Goal: Transaction & Acquisition: Purchase product/service

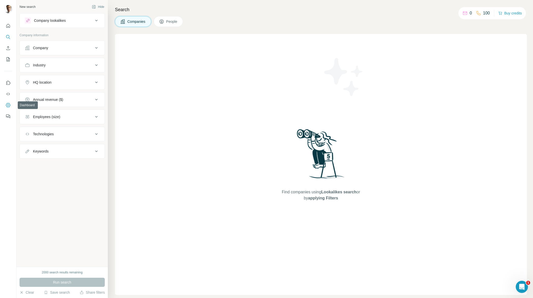
click at [9, 105] on icon "Dashboard" at bounding box center [8, 105] width 2 height 2
click at [510, 13] on button "Buy credits" at bounding box center [510, 13] width 24 height 7
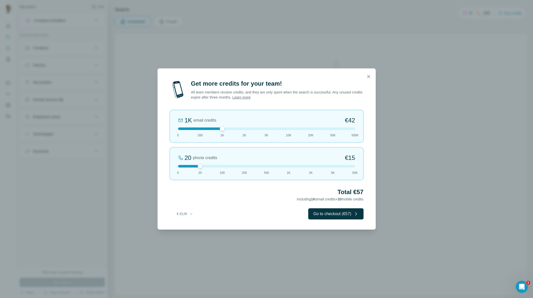
drag, startPoint x: 198, startPoint y: 129, endPoint x: 214, endPoint y: 130, distance: 15.7
click at [214, 130] on div at bounding box center [266, 129] width 177 height 3
drag, startPoint x: 201, startPoint y: 166, endPoint x: 178, endPoint y: 167, distance: 22.9
click at [178, 167] on div at bounding box center [178, 166] width 5 height 5
drag, startPoint x: 222, startPoint y: 129, endPoint x: 217, endPoint y: 132, distance: 5.0
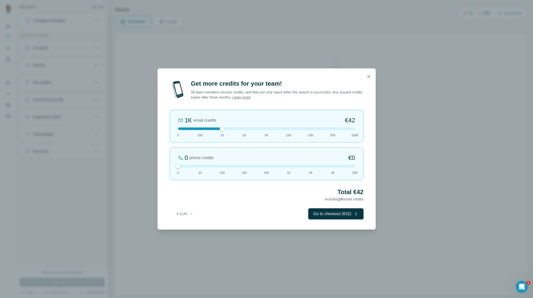
click at [217, 130] on div "1K email credits €42 0 200 1K 2K 5K 10K 20K 50K 500K" at bounding box center [267, 126] width 194 height 32
drag, startPoint x: 222, startPoint y: 128, endPoint x: 201, endPoint y: 129, distance: 21.1
click at [201, 129] on div at bounding box center [200, 128] width 5 height 5
drag, startPoint x: 176, startPoint y: 166, endPoint x: 198, endPoint y: 167, distance: 22.3
click at [198, 167] on div at bounding box center [200, 166] width 5 height 5
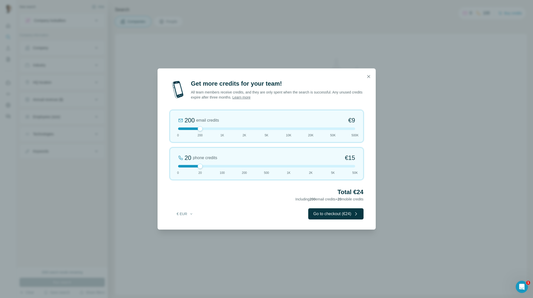
click at [332, 215] on button "Go to checkout (€24)" at bounding box center [335, 214] width 55 height 11
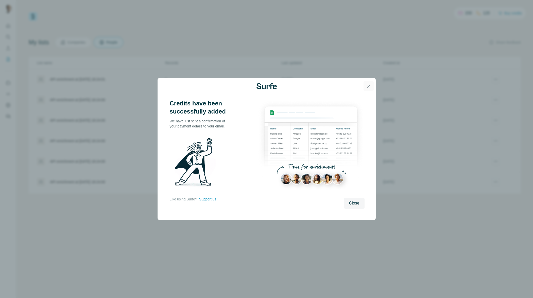
drag, startPoint x: 0, startPoint y: 0, endPoint x: 369, endPoint y: 85, distance: 378.5
click at [369, 84] on icon "button" at bounding box center [368, 86] width 5 height 5
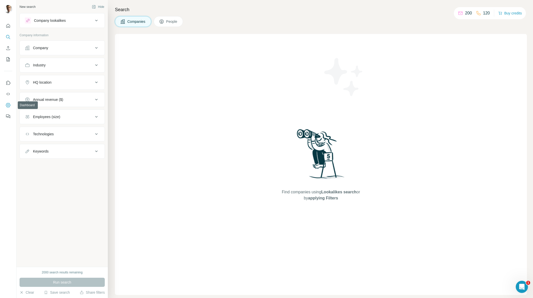
click at [9, 105] on icon "Dashboard" at bounding box center [8, 105] width 2 height 2
